Goal: Use online tool/utility: Utilize a website feature to perform a specific function

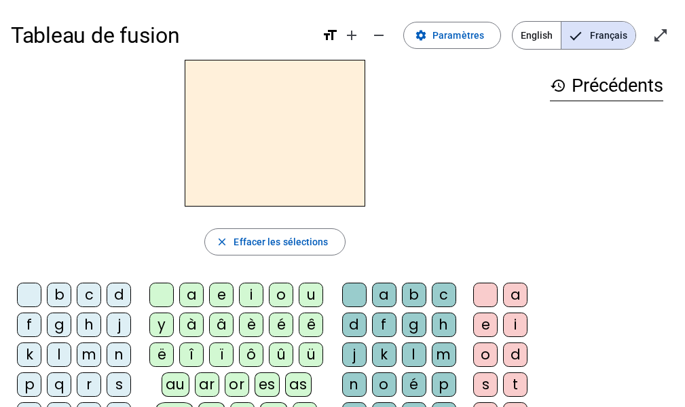
click at [281, 130] on h2 at bounding box center [275, 133] width 181 height 147
click at [31, 321] on div "f" at bounding box center [29, 324] width 24 height 24
click at [312, 321] on div "ê" at bounding box center [311, 324] width 24 height 24
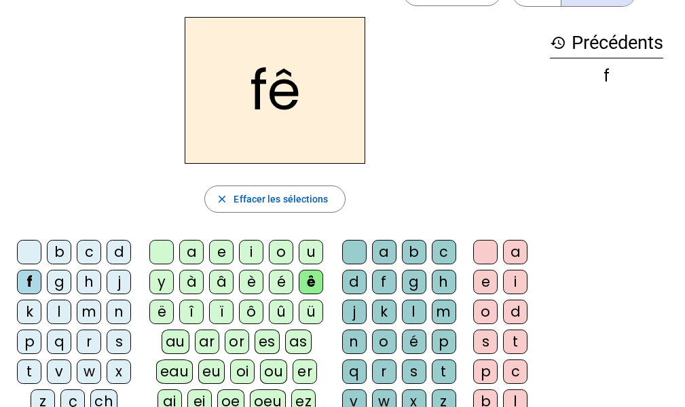
scroll to position [45, 0]
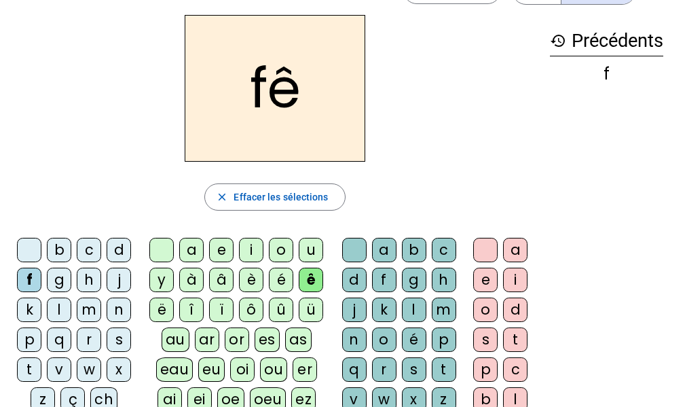
click at [443, 368] on div "t" at bounding box center [444, 369] width 24 height 24
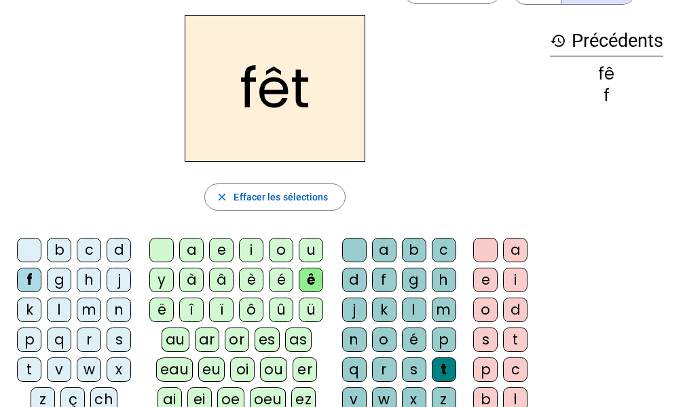
click at [491, 268] on div "e" at bounding box center [485, 280] width 24 height 24
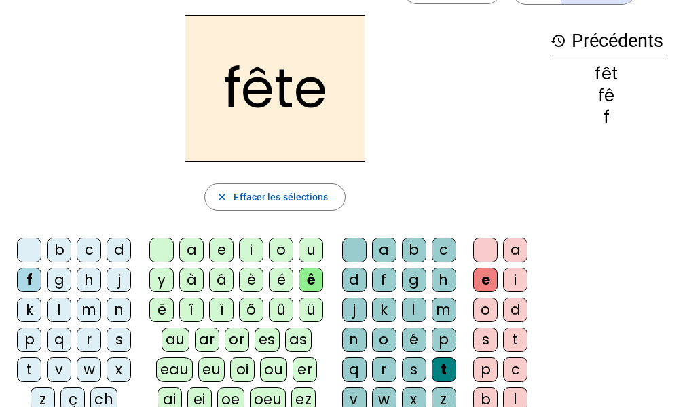
click at [28, 366] on div "t" at bounding box center [29, 369] width 24 height 24
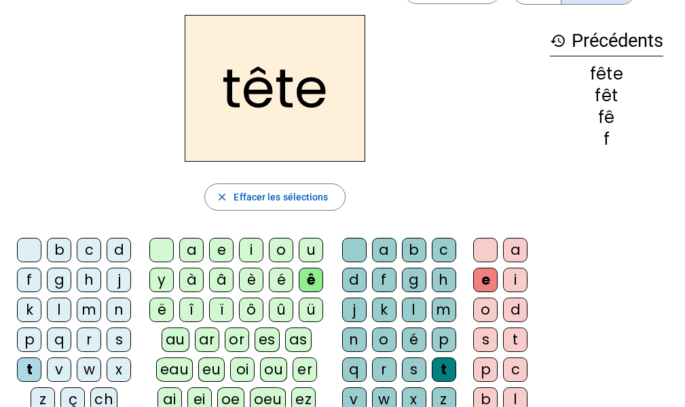
click at [60, 251] on div "b" at bounding box center [59, 250] width 24 height 24
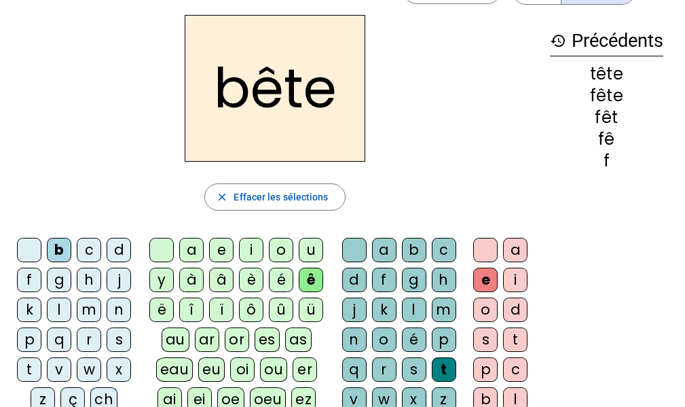
click at [308, 250] on div "u" at bounding box center [311, 250] width 24 height 24
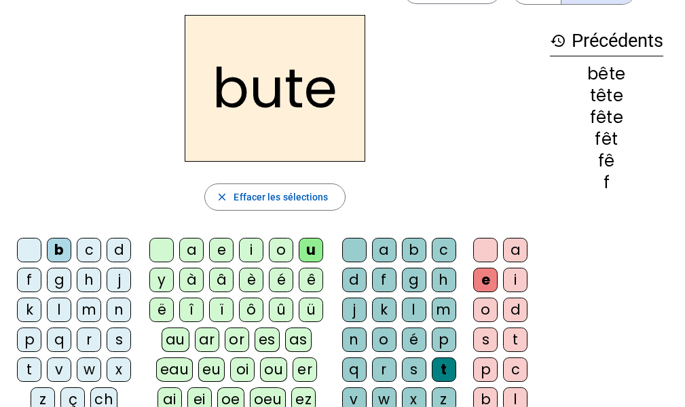
click at [414, 374] on div "s" at bounding box center [414, 369] width 24 height 24
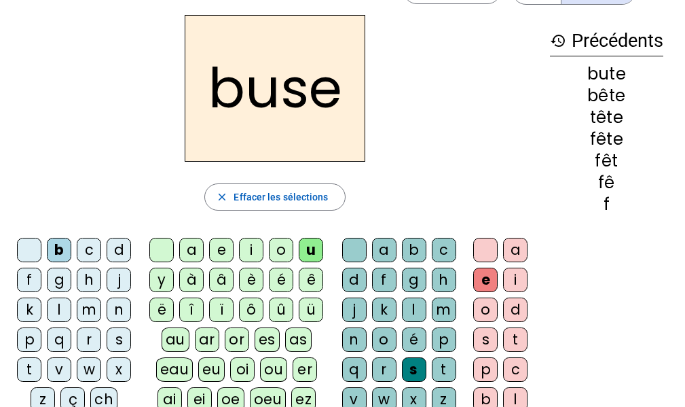
click at [244, 247] on div "i" at bounding box center [251, 250] width 24 height 24
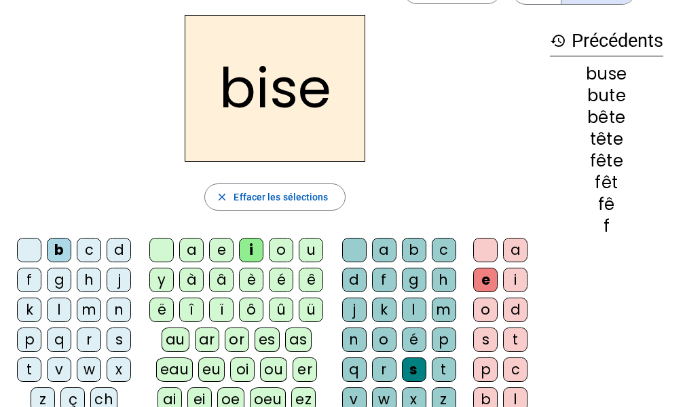
click at [191, 251] on div "a" at bounding box center [191, 250] width 24 height 24
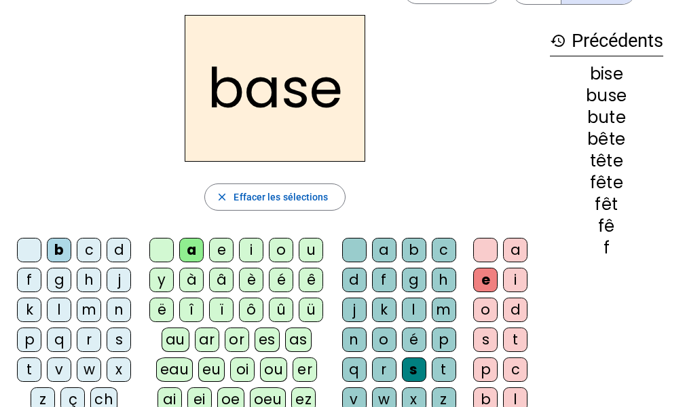
click at [90, 346] on div "r" at bounding box center [89, 339] width 24 height 24
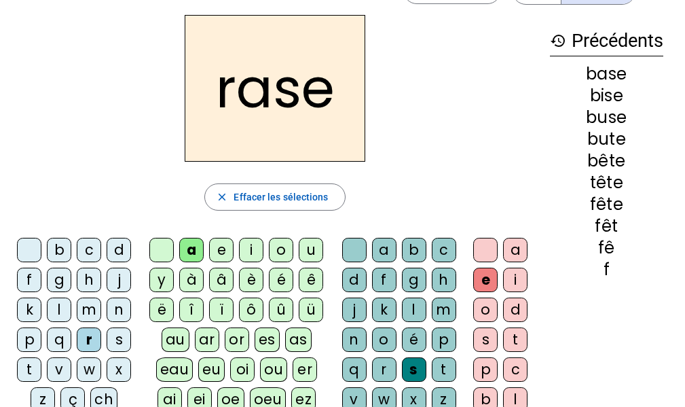
click at [418, 279] on div "g" at bounding box center [414, 280] width 24 height 24
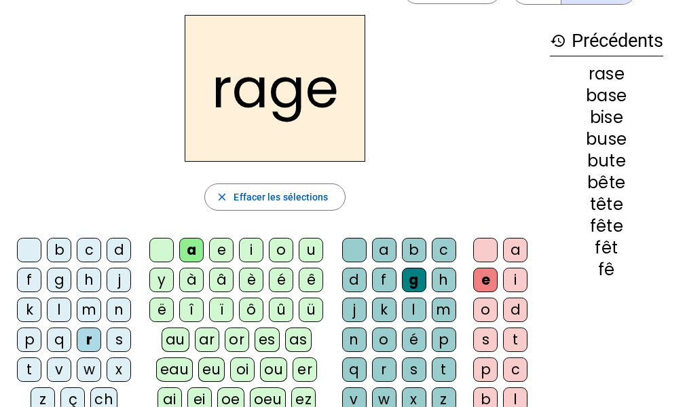
click at [437, 338] on div "p" at bounding box center [444, 339] width 24 height 24
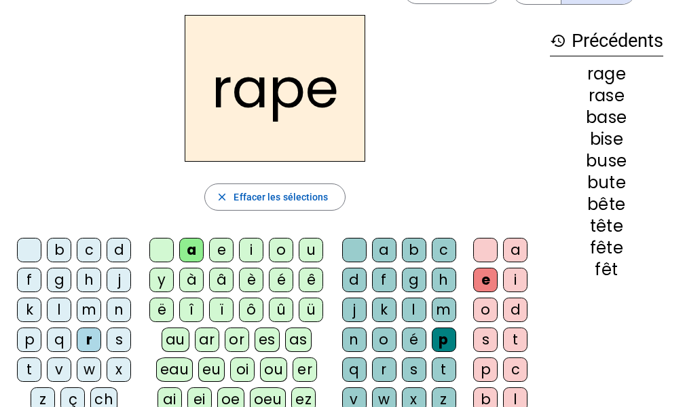
click at [416, 277] on div "g" at bounding box center [414, 280] width 24 height 24
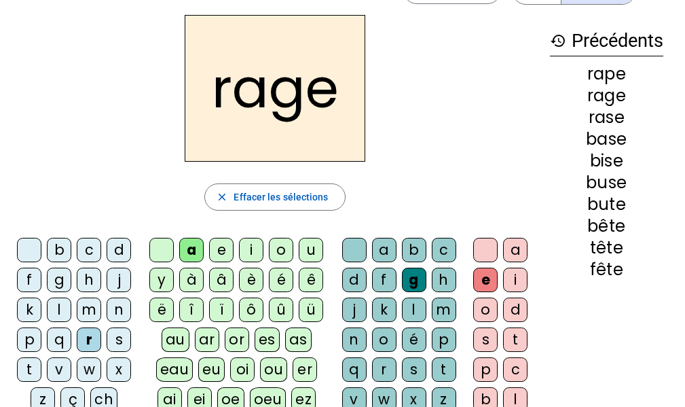
click at [33, 337] on div "p" at bounding box center [29, 339] width 24 height 24
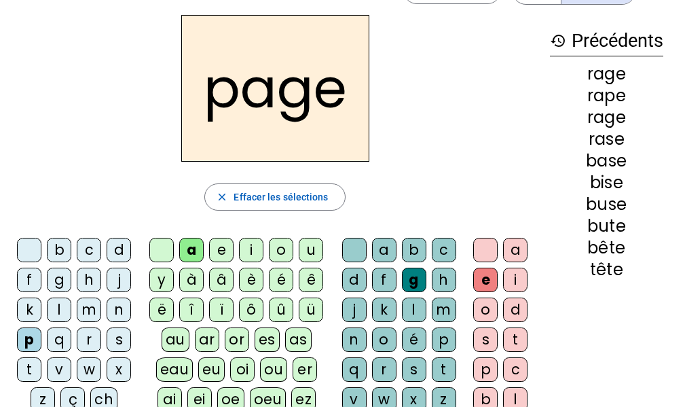
click at [355, 395] on div "v" at bounding box center [354, 399] width 24 height 24
